Goal: Task Accomplishment & Management: Manage account settings

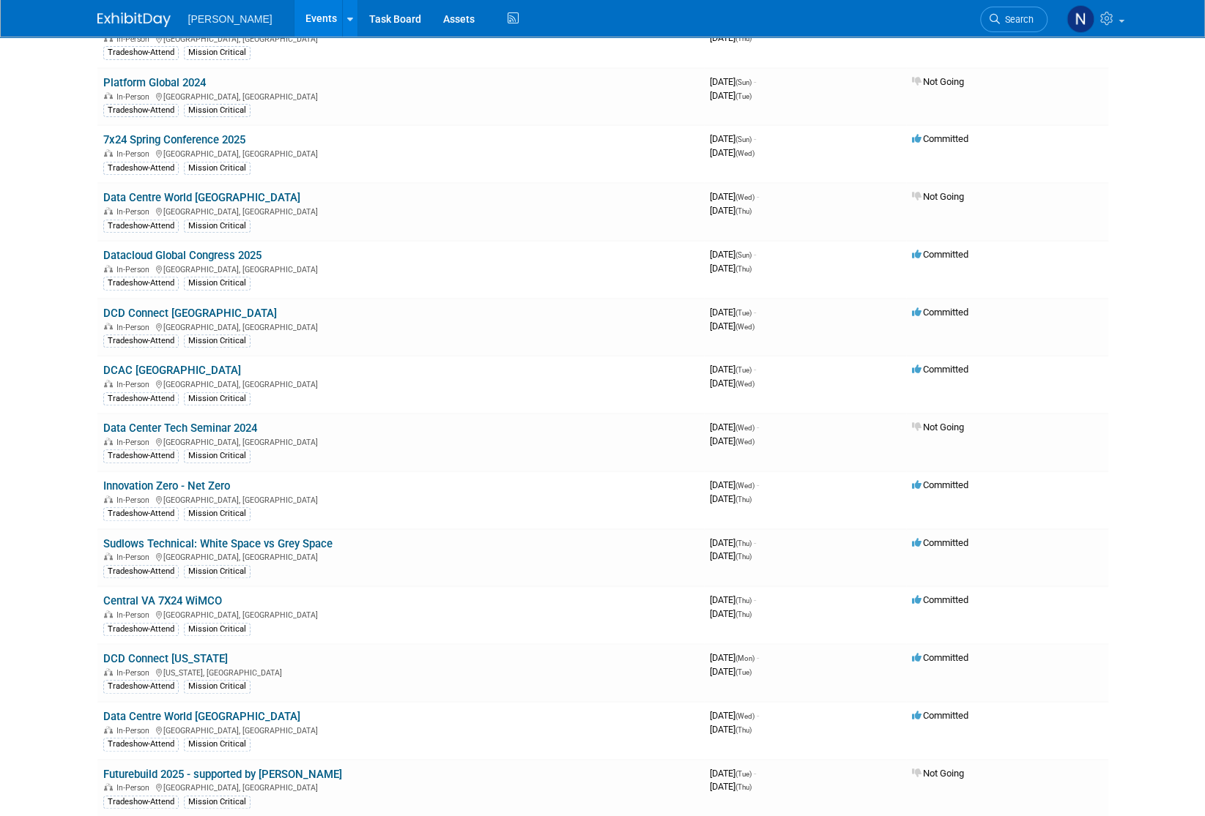
scroll to position [366, 0]
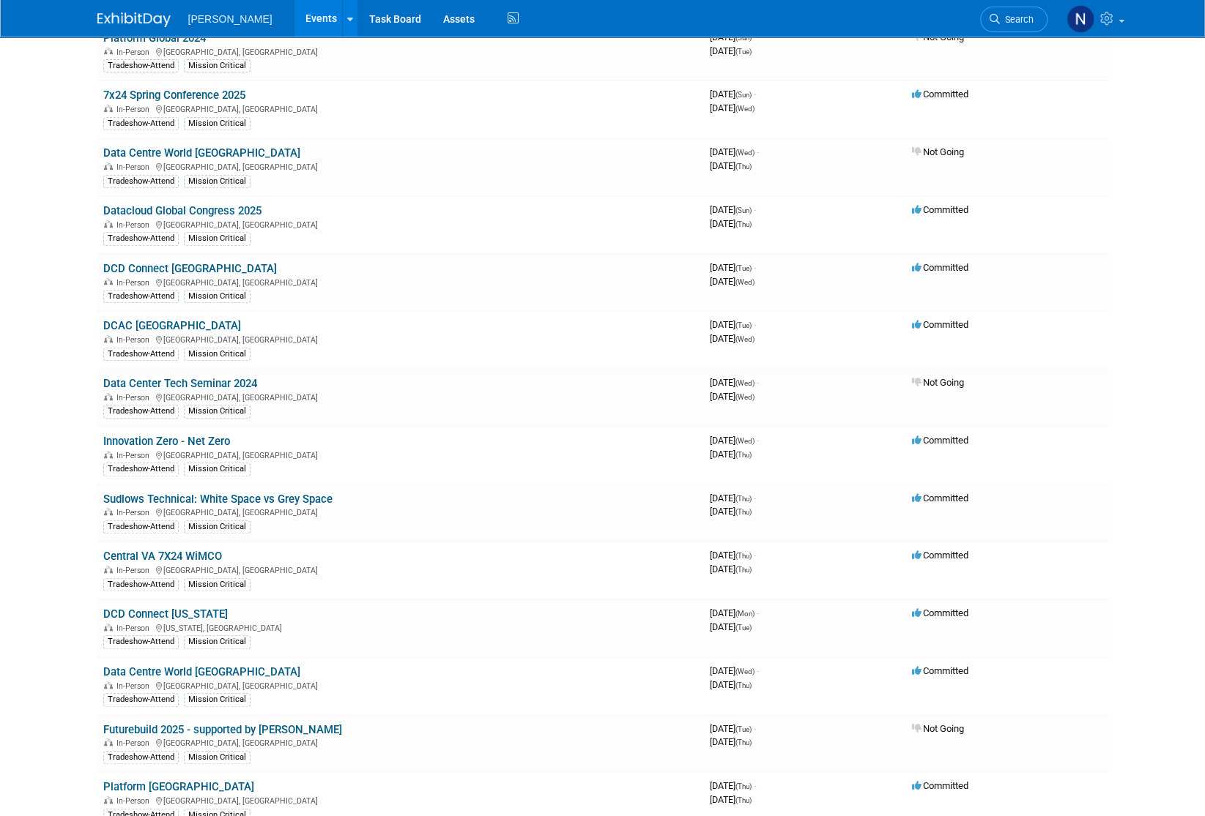
click at [190, 539] on link "Data Centre World [GEOGRAPHIC_DATA]" at bounding box center [201, 672] width 197 height 13
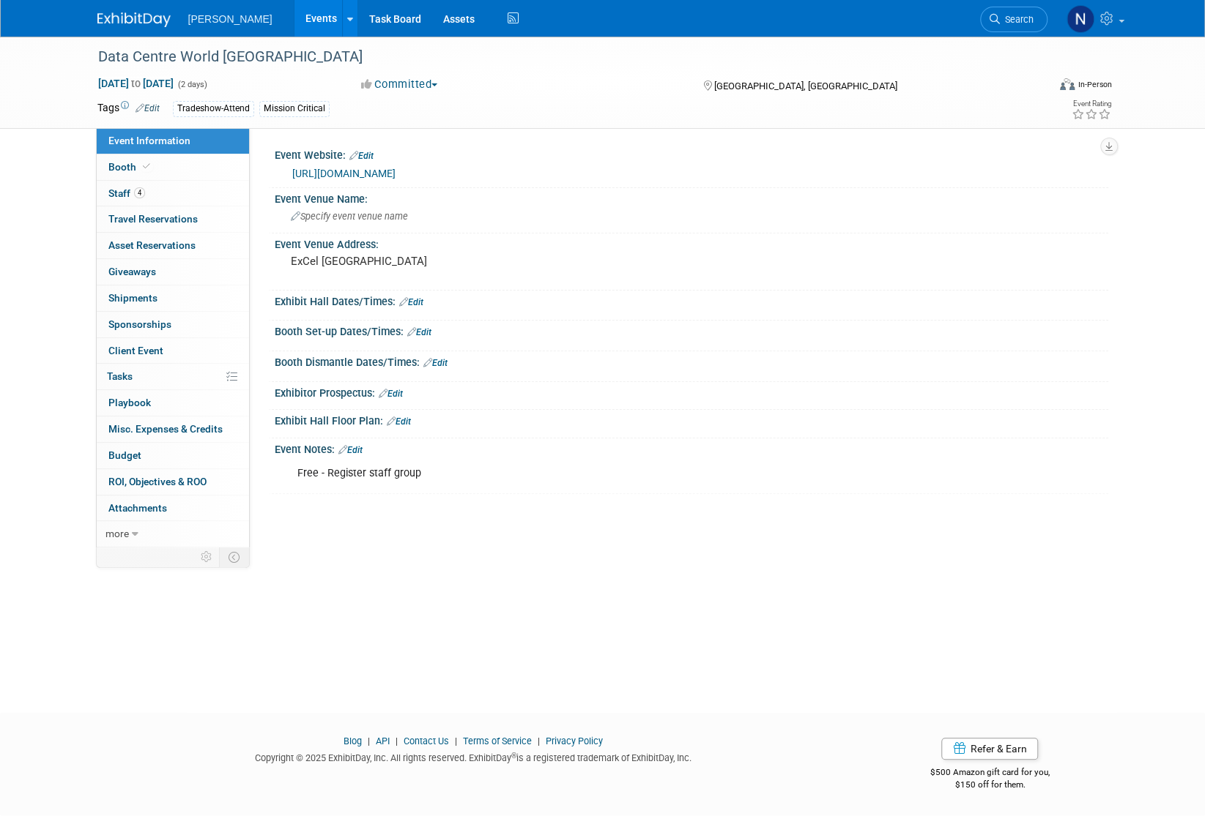
click at [117, 194] on span "Staff 4" at bounding box center [126, 193] width 37 height 12
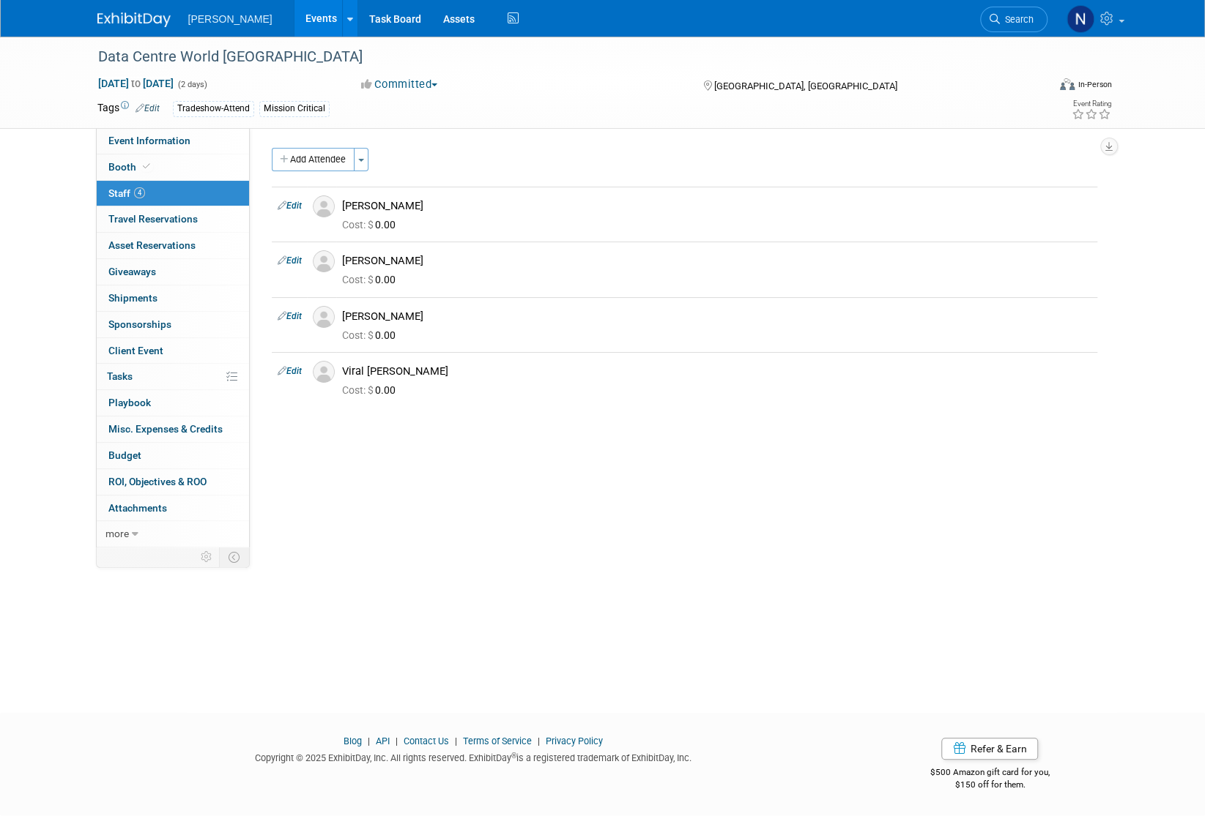
click at [147, 479] on span "ROI, Objectives & ROO 0" at bounding box center [157, 482] width 98 height 12
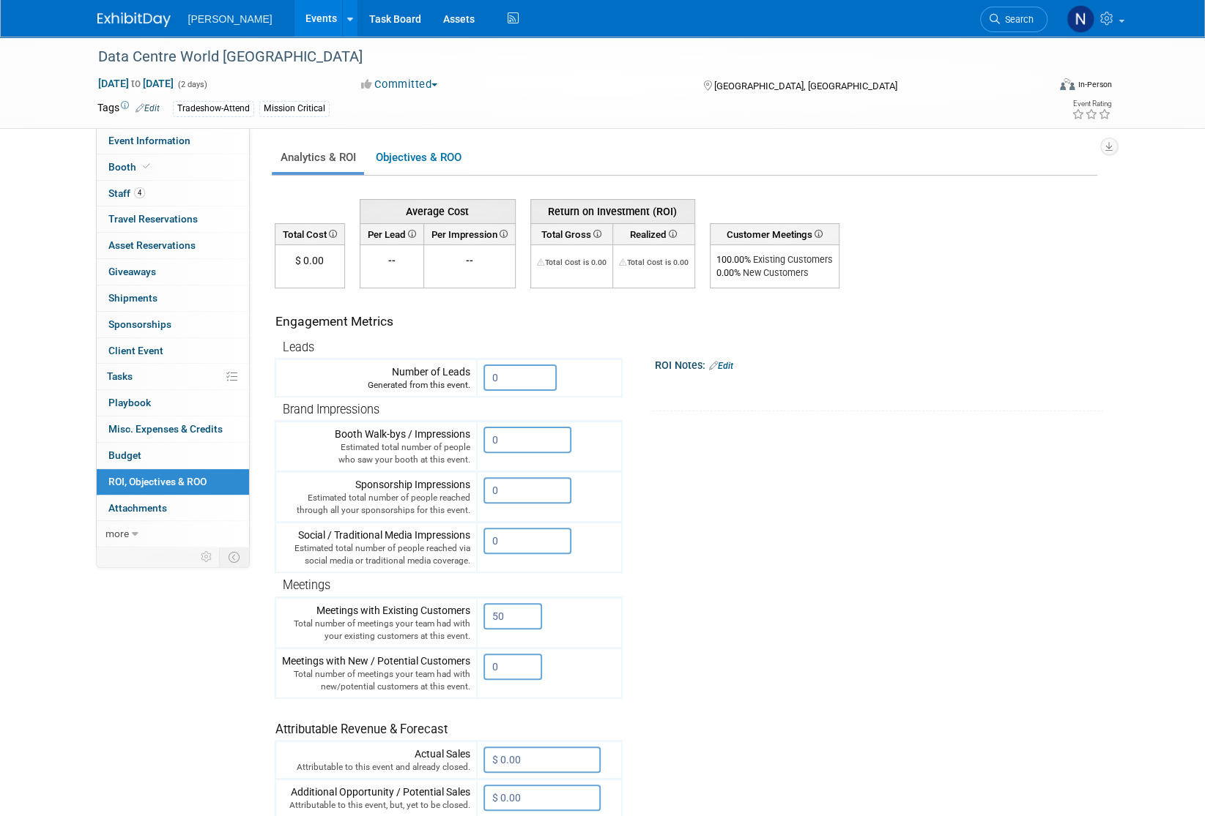
click at [502, 375] on input "0" at bounding box center [519, 378] width 73 height 26
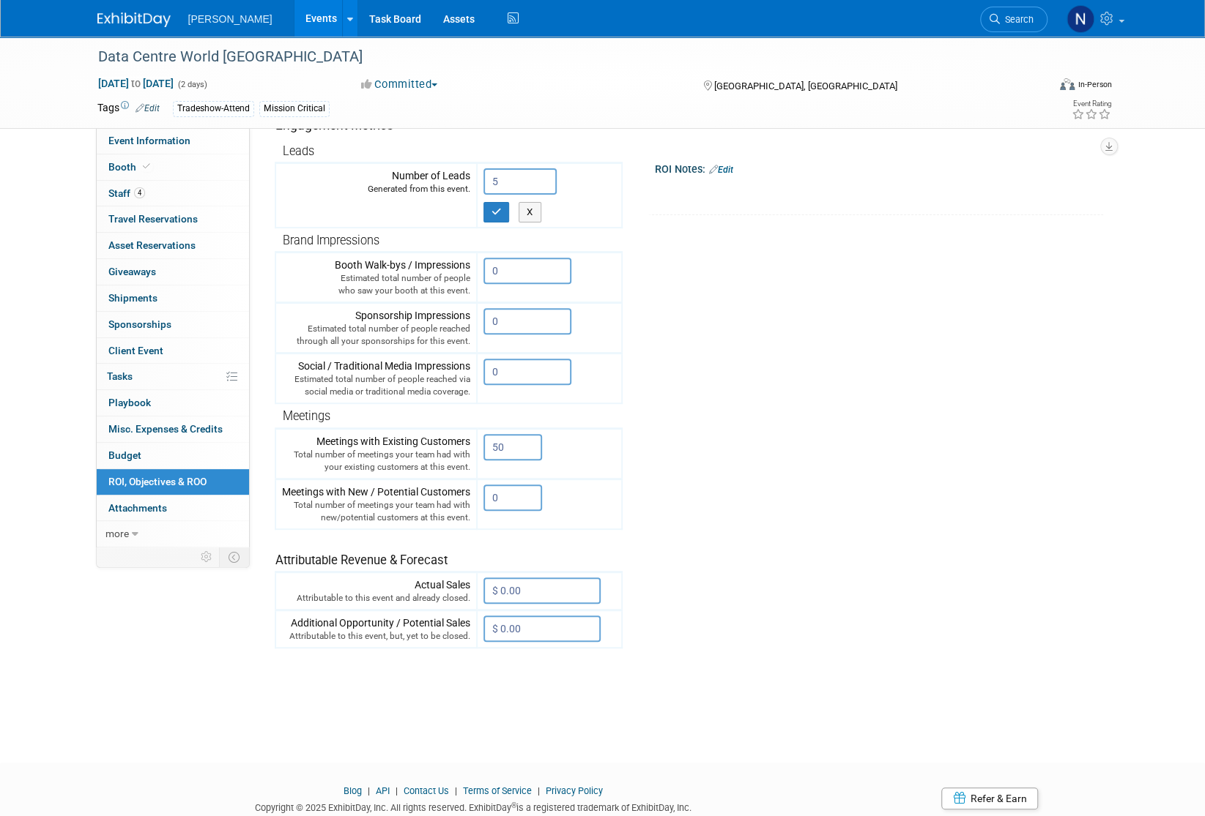
scroll to position [220, 0]
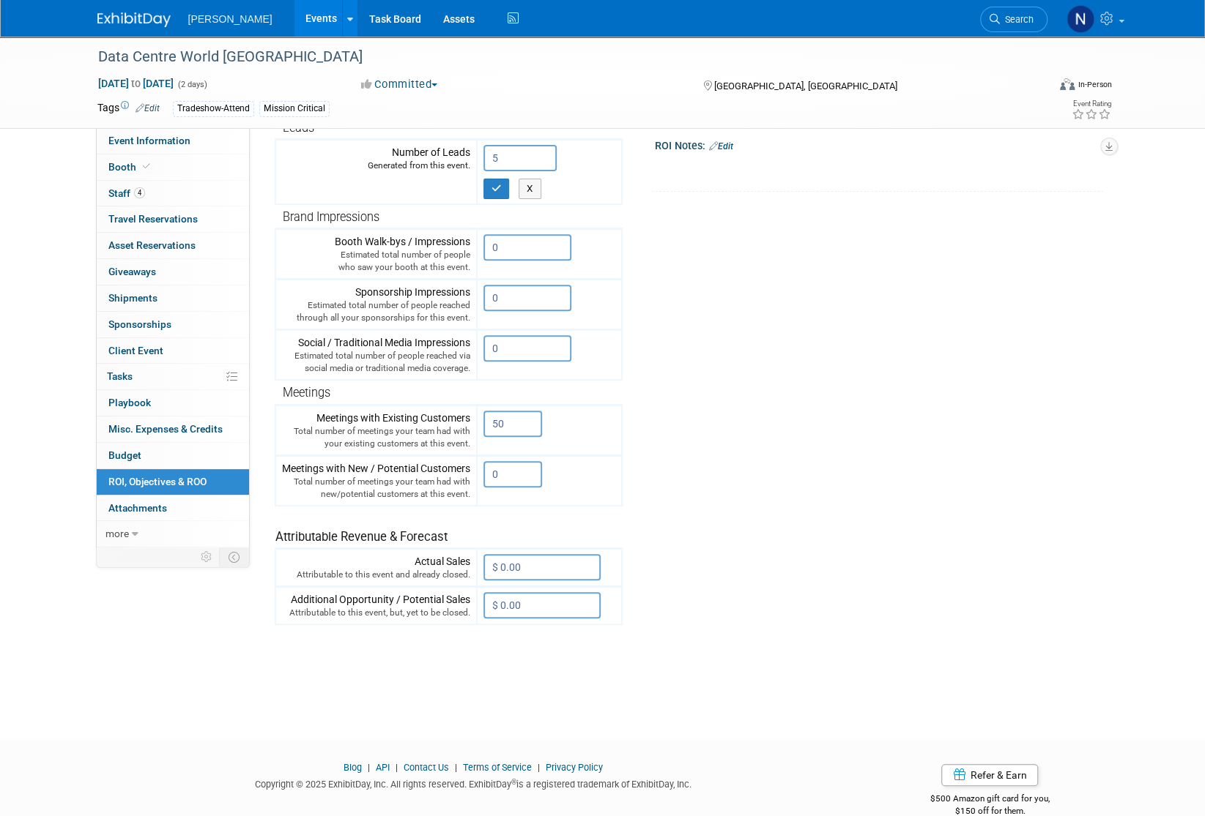
type input "5"
click at [517, 604] on input "$ 0.00" at bounding box center [541, 605] width 117 height 26
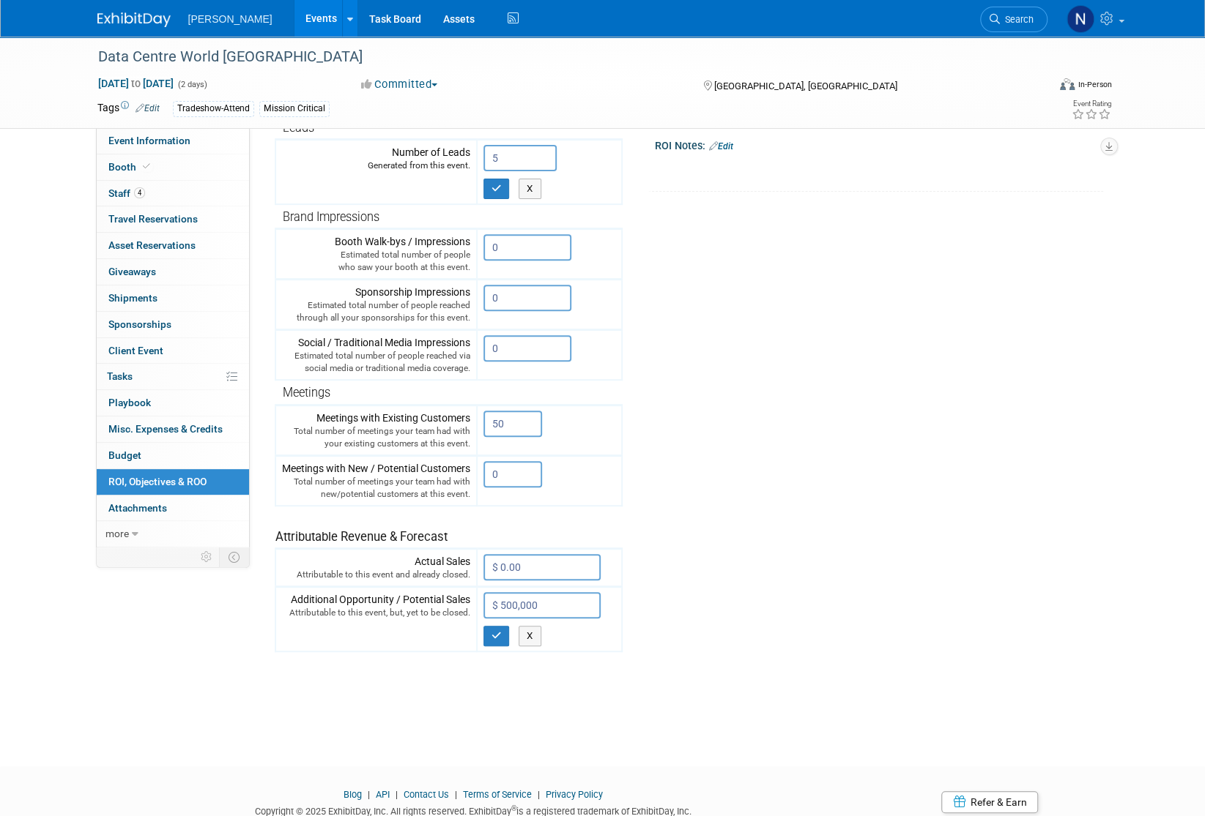
type input "$ 500,000.00"
click at [499, 632] on icon "button" at bounding box center [496, 636] width 10 height 10
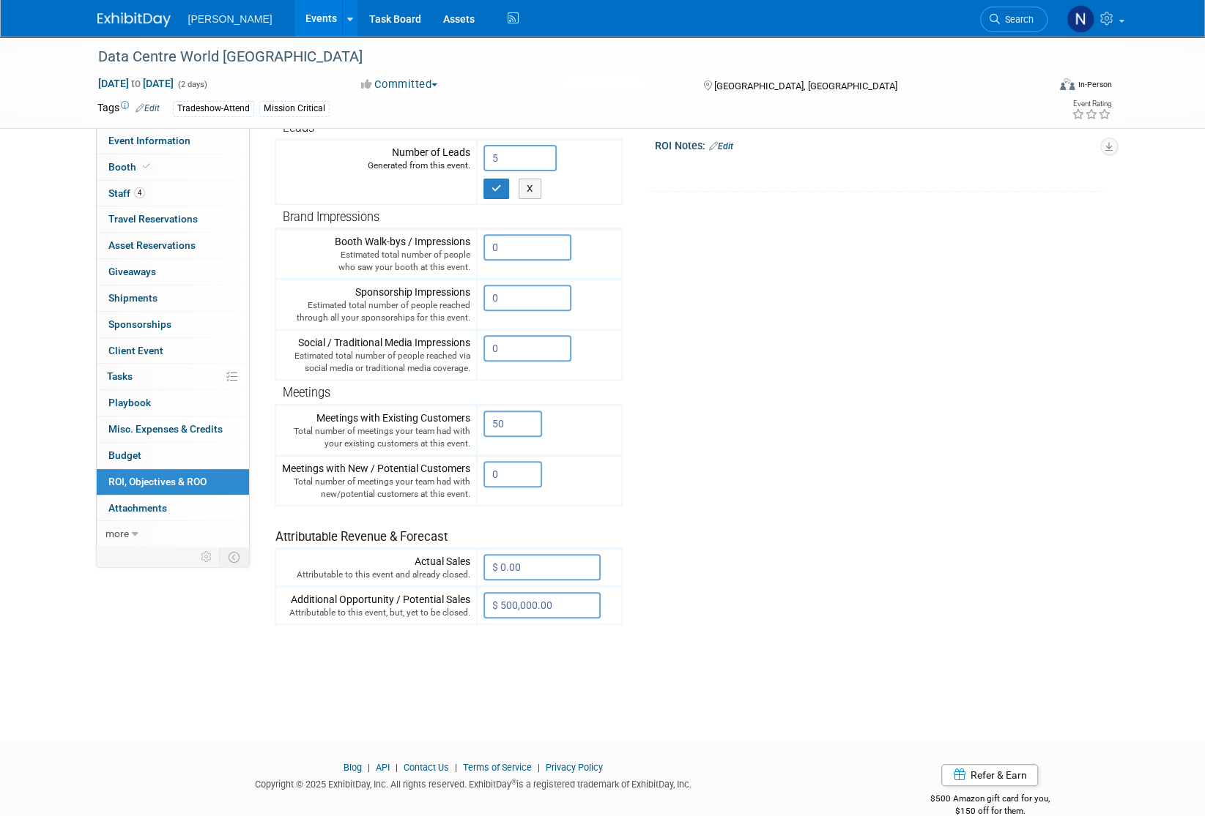
click at [142, 505] on span "Attachments 0" at bounding box center [137, 508] width 59 height 12
